Goal: Find specific page/section: Find specific page/section

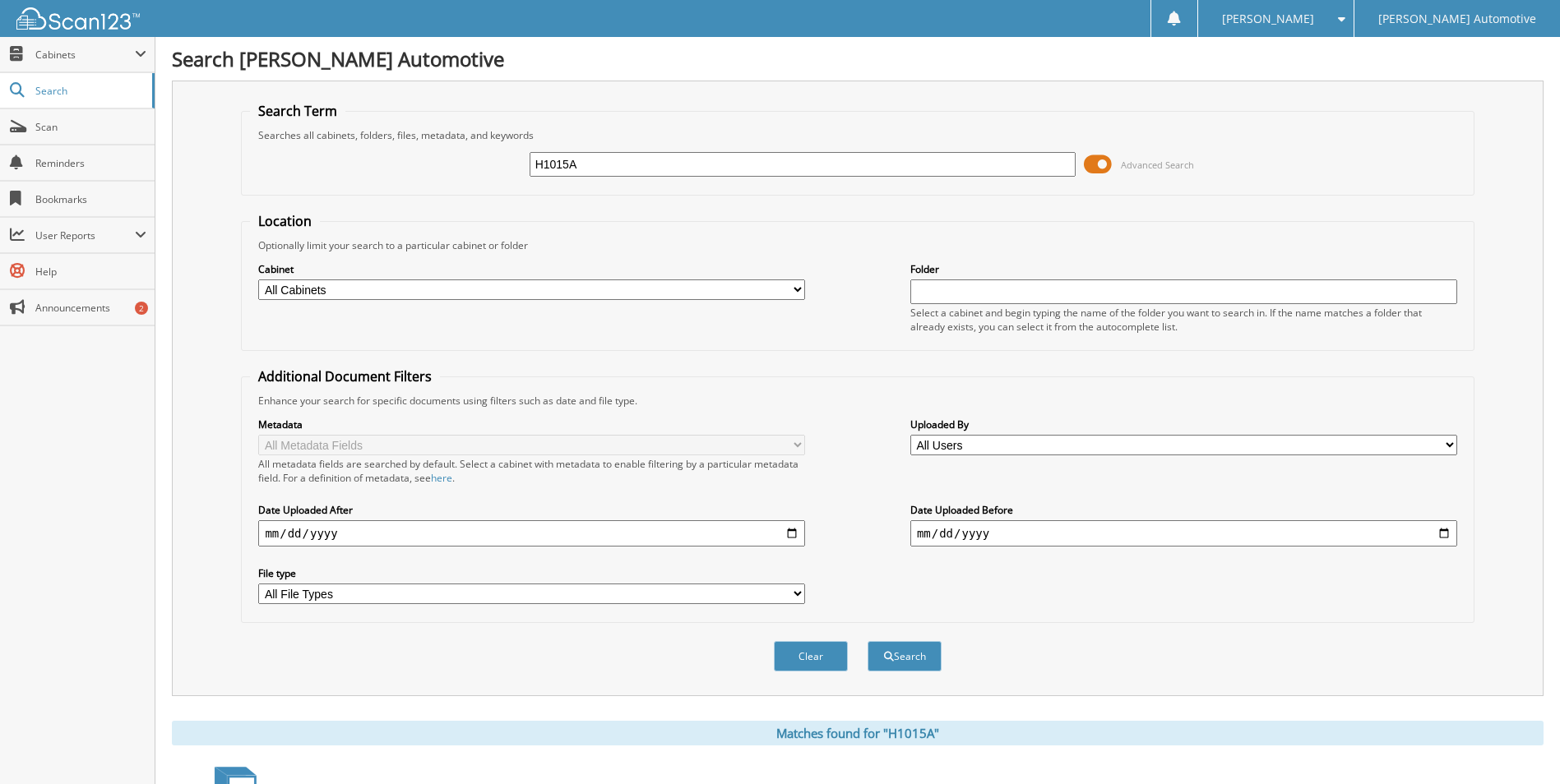
click at [613, 163] on input "H1015A" at bounding box center [803, 164] width 547 height 25
type input "101193A"
click at [868, 641] on button "Search" at bounding box center [904, 656] width 74 height 31
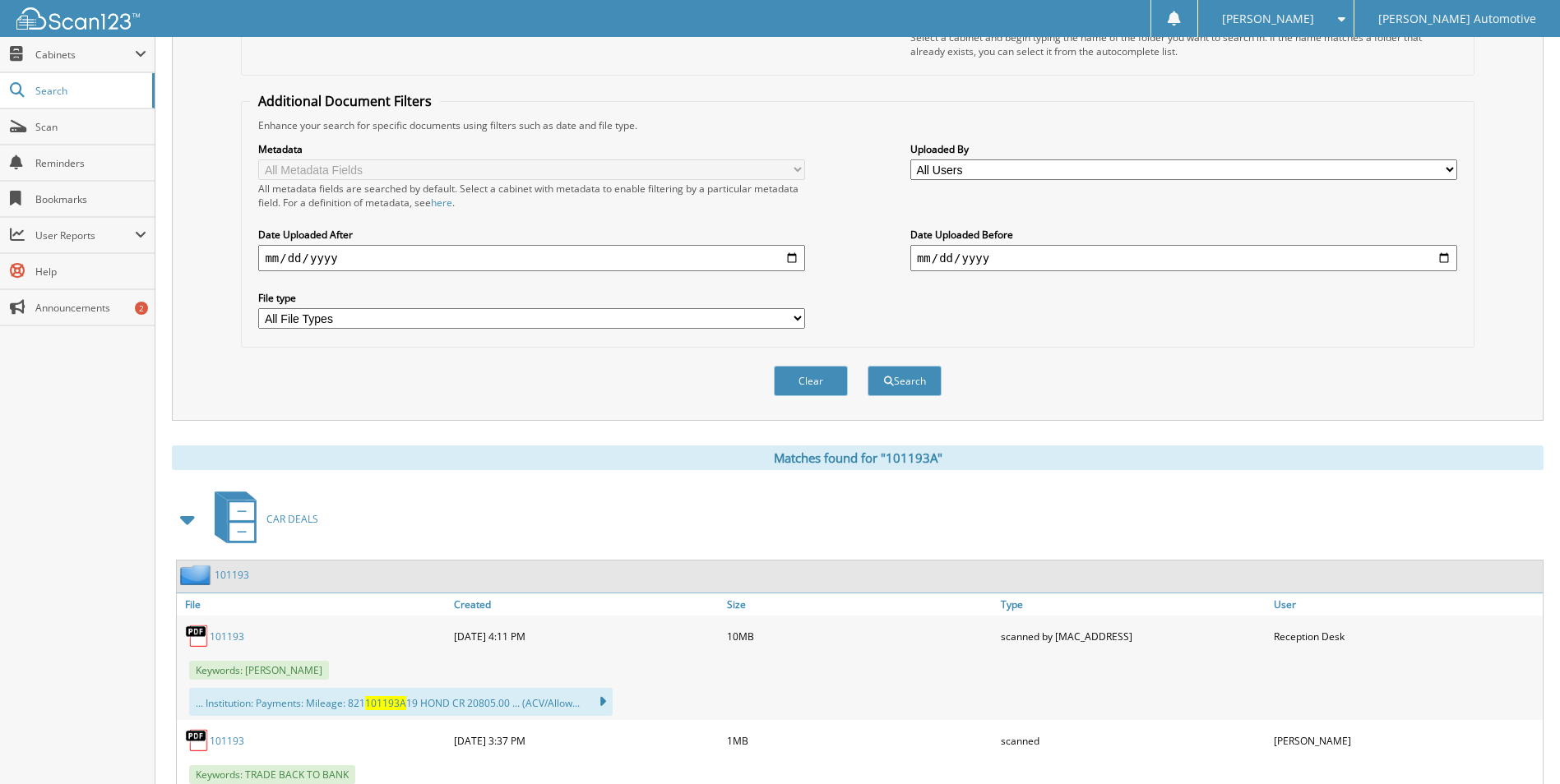
scroll to position [399, 0]
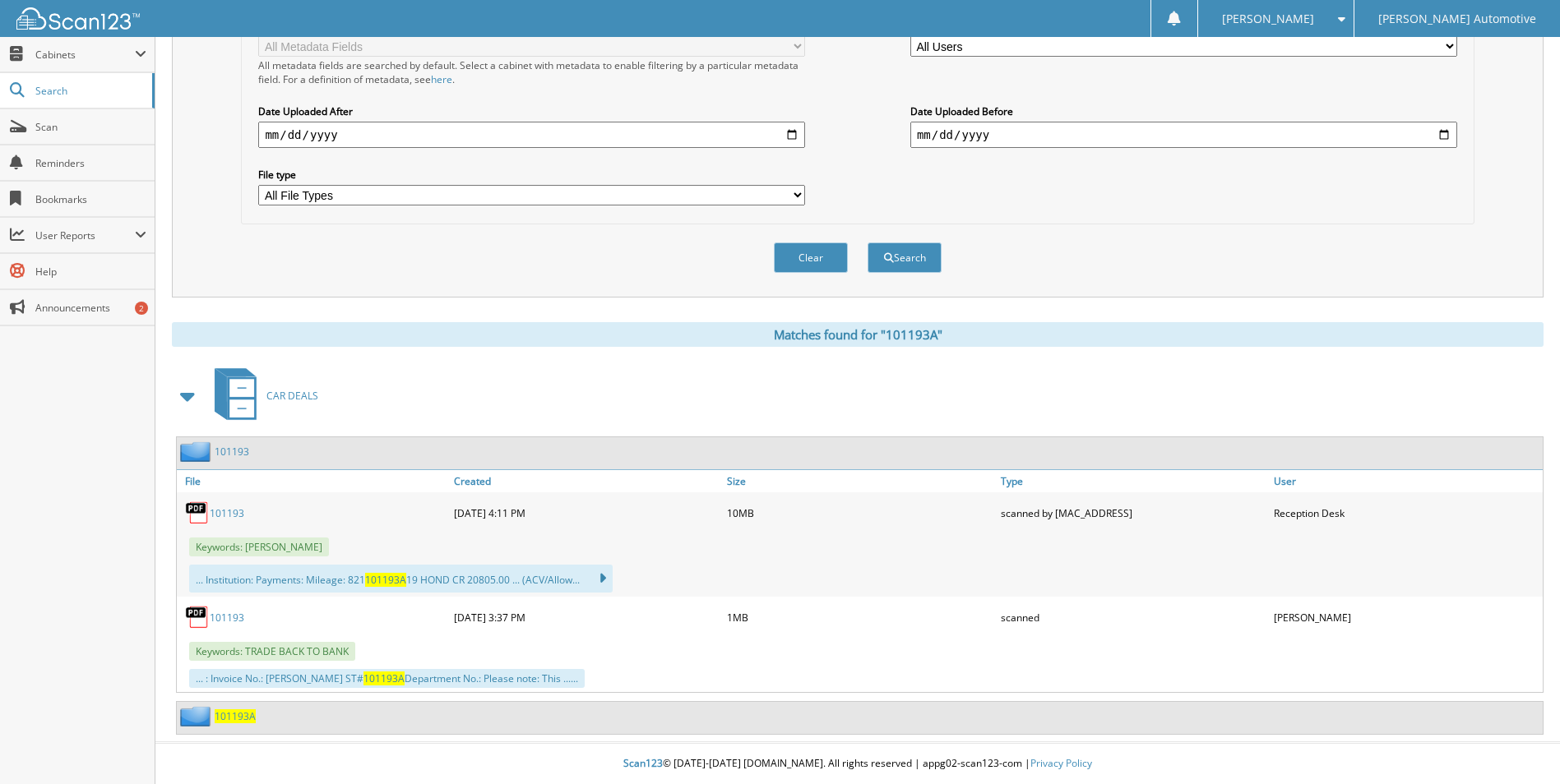
click at [239, 454] on link "101193" at bounding box center [231, 452] width 35 height 14
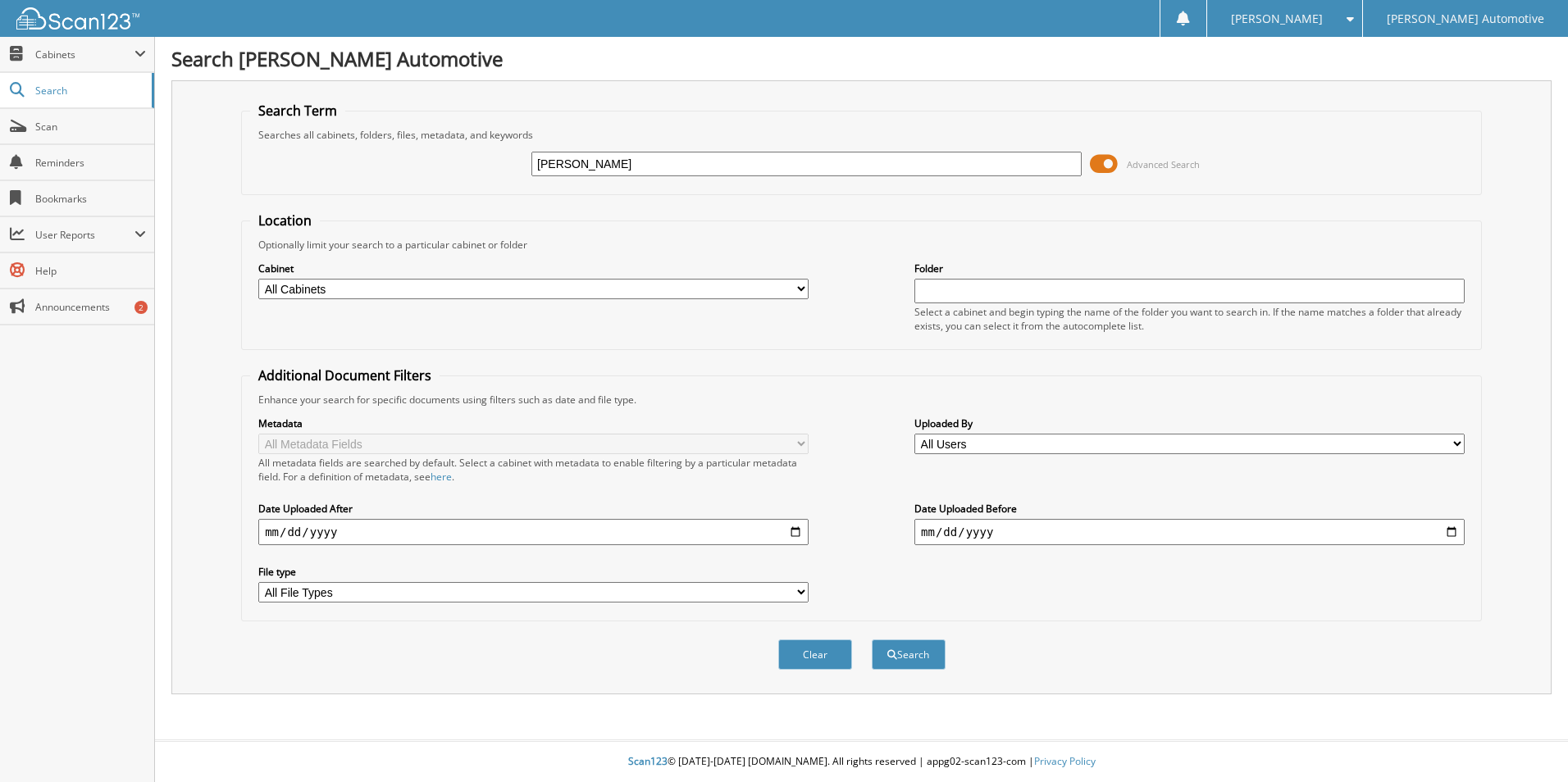
type input "[PERSON_NAME]"
click at [872, 640] on button "Search" at bounding box center [909, 654] width 74 height 31
